Goal: Transaction & Acquisition: Purchase product/service

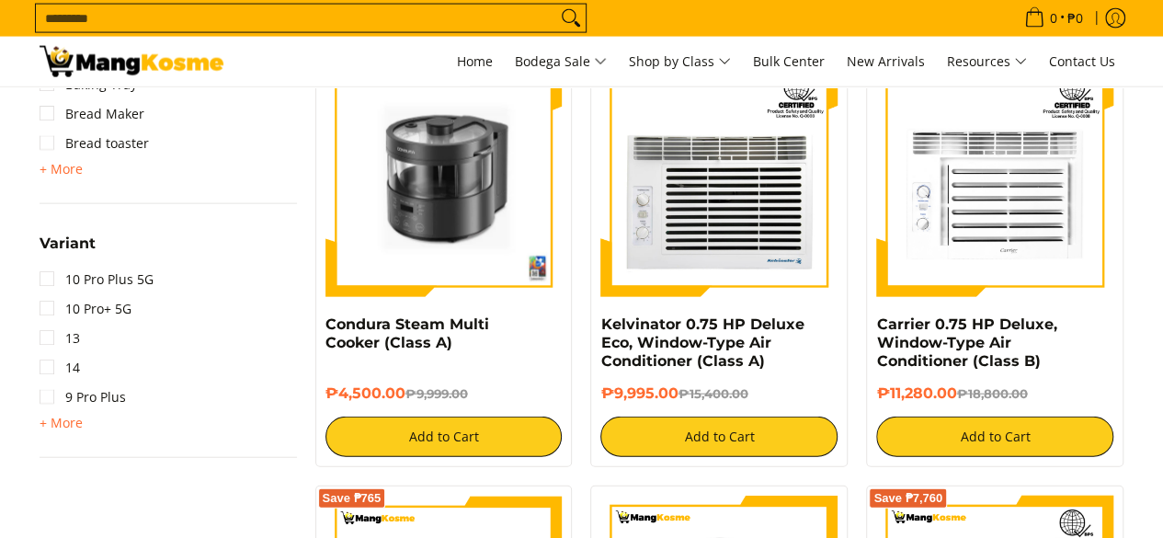
scroll to position [1379, 0]
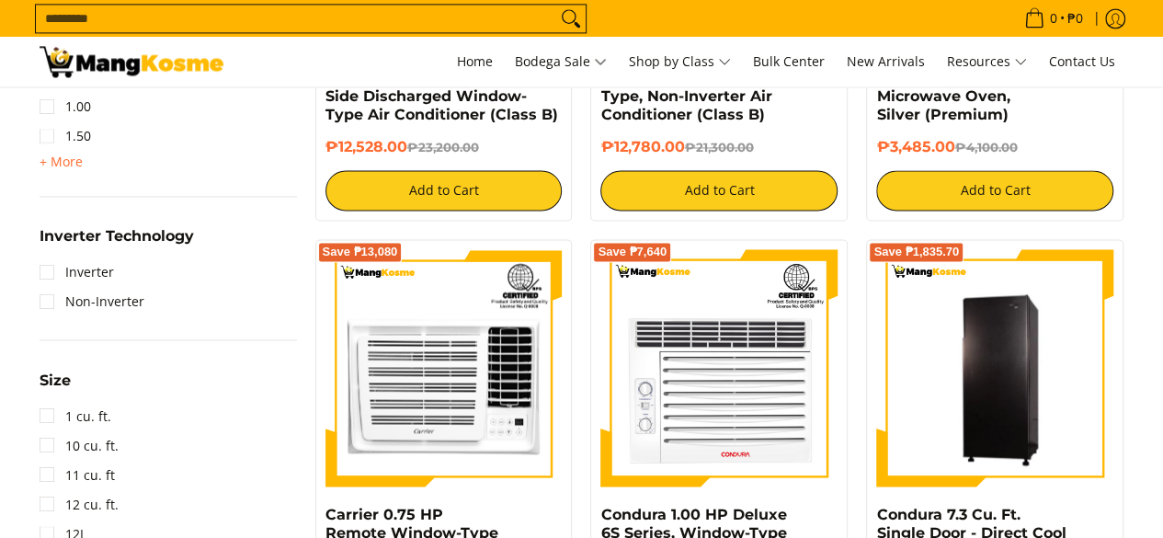
click at [213, 17] on input "Search..." at bounding box center [296, 19] width 520 height 28
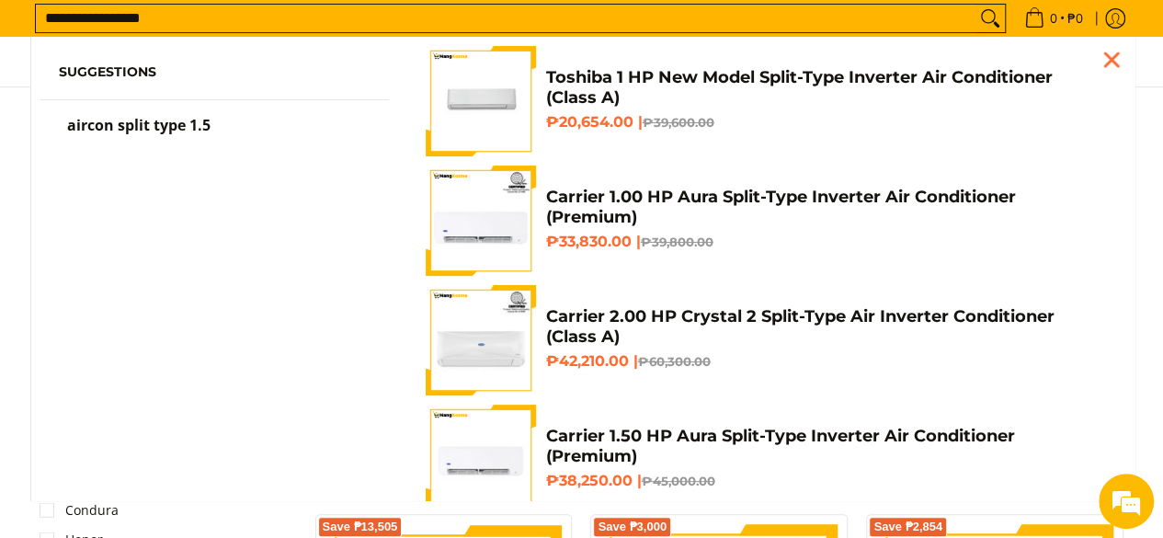
scroll to position [158, 0]
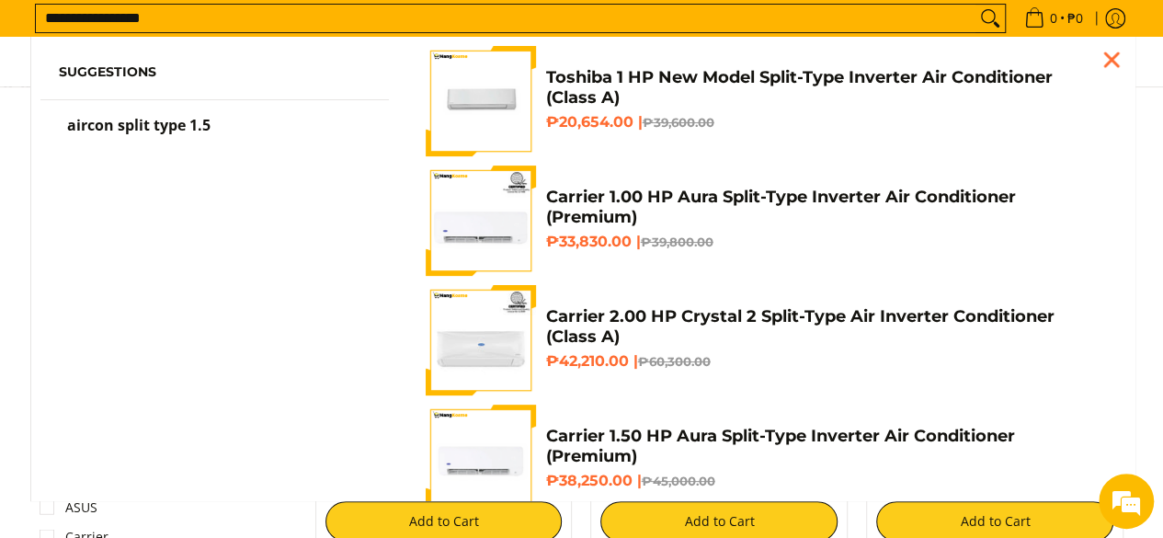
type input "**********"
click at [975, 5] on button "Search" at bounding box center [989, 19] width 29 height 28
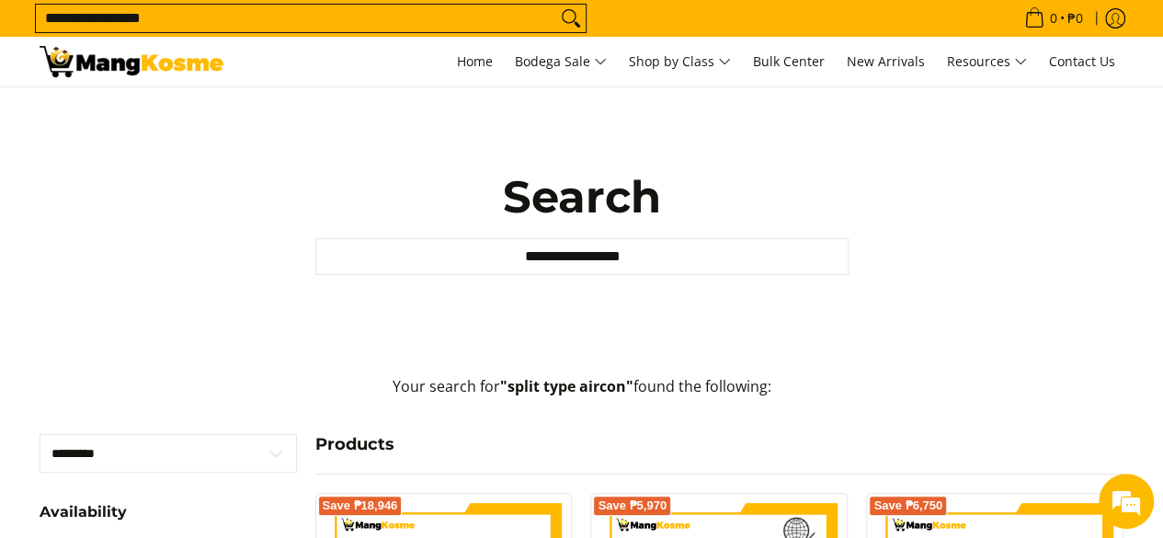
click at [4, 86] on div "0 Log in Create an Account" at bounding box center [581, 62] width 1163 height 50
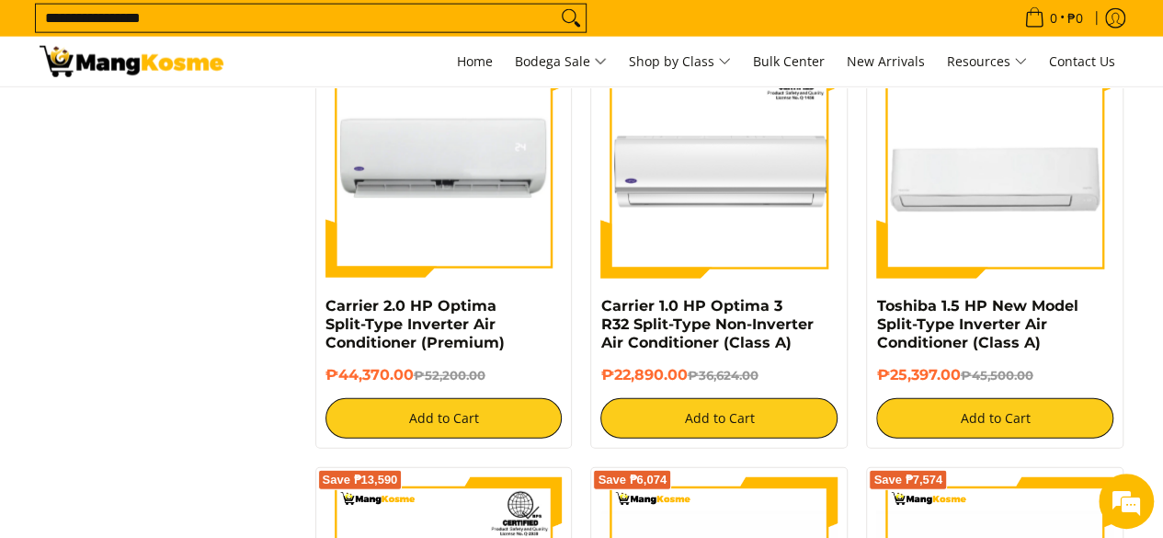
scroll to position [2206, 0]
